Goal: Task Accomplishment & Management: Manage account settings

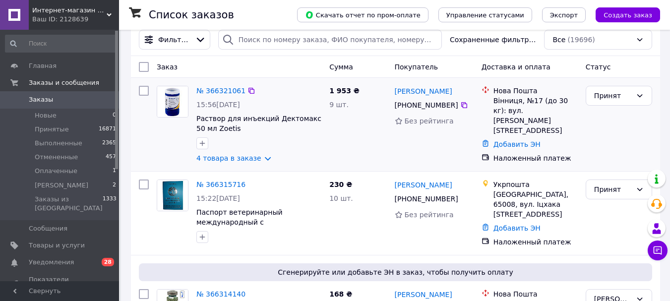
scroll to position [149, 0]
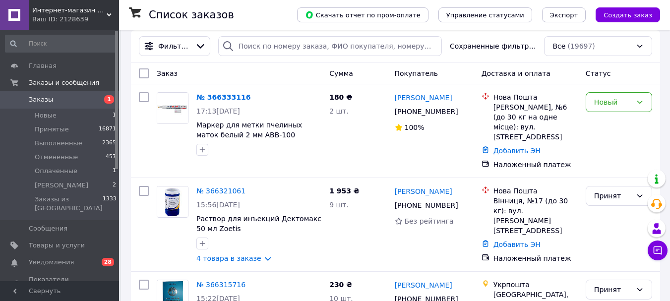
scroll to position [149, 0]
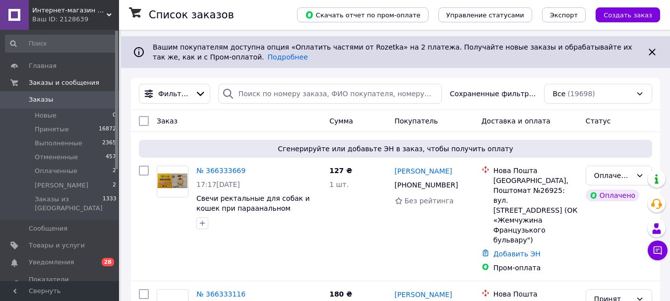
scroll to position [99, 0]
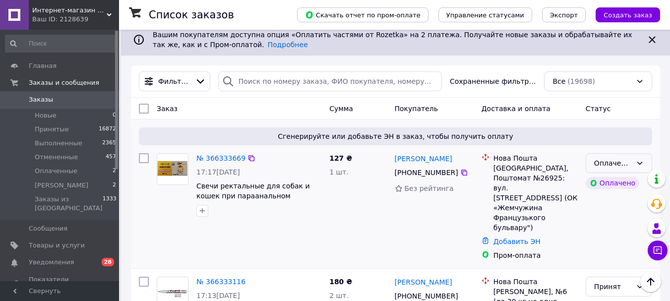
click at [622, 165] on div "Оплаченный" at bounding box center [613, 163] width 38 height 11
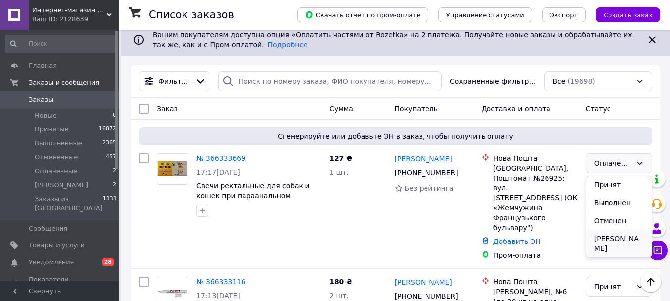
click at [619, 244] on li "[PERSON_NAME]" at bounding box center [618, 244] width 65 height 28
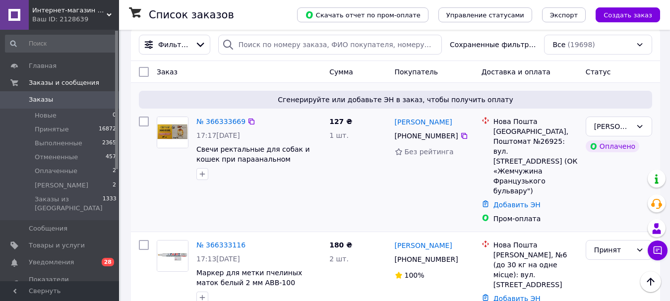
scroll to position [198, 0]
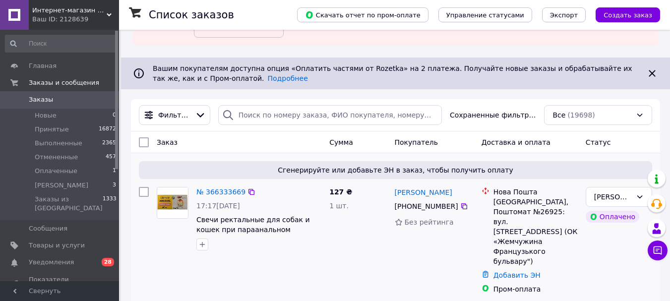
scroll to position [149, 0]
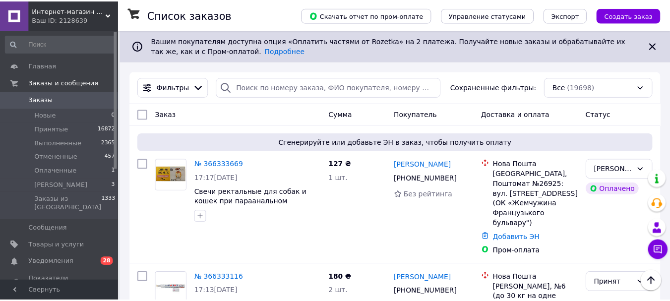
scroll to position [149, 0]
